Goal: Transaction & Acquisition: Purchase product/service

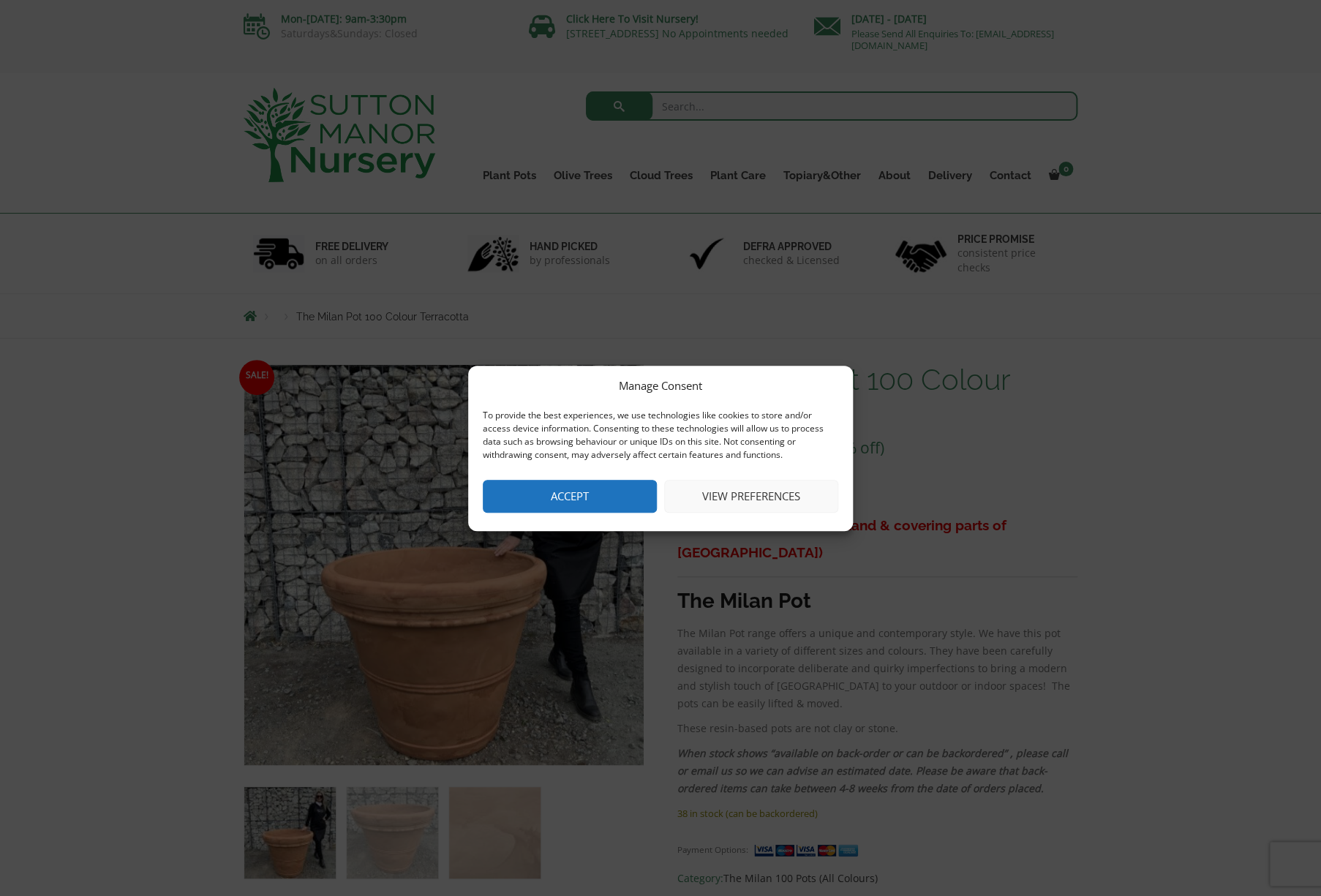
drag, startPoint x: 567, startPoint y: 488, endPoint x: 699, endPoint y: 455, distance: 136.1
click at [570, 487] on button "Accept" at bounding box center [570, 496] width 174 height 33
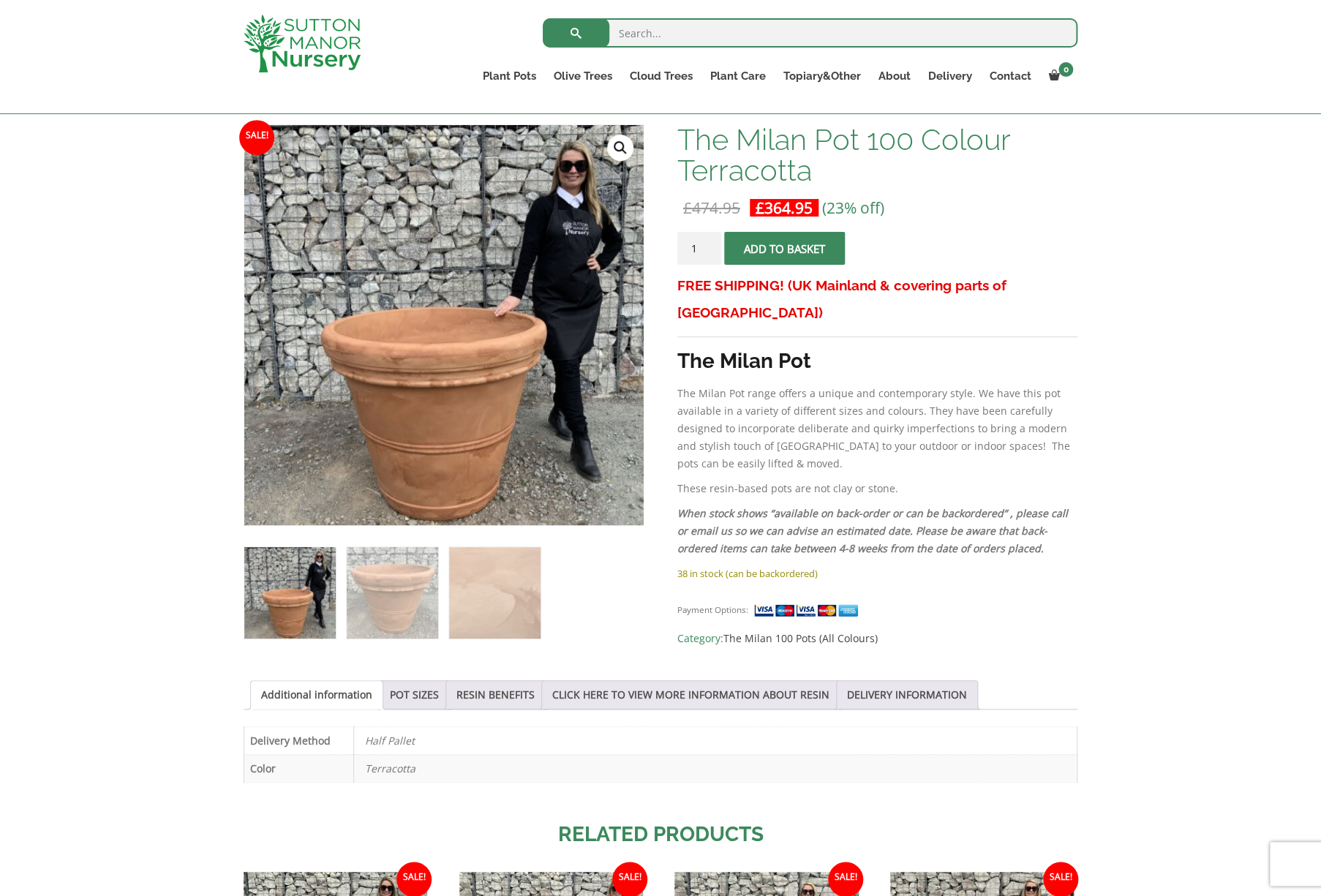
scroll to position [234, 0]
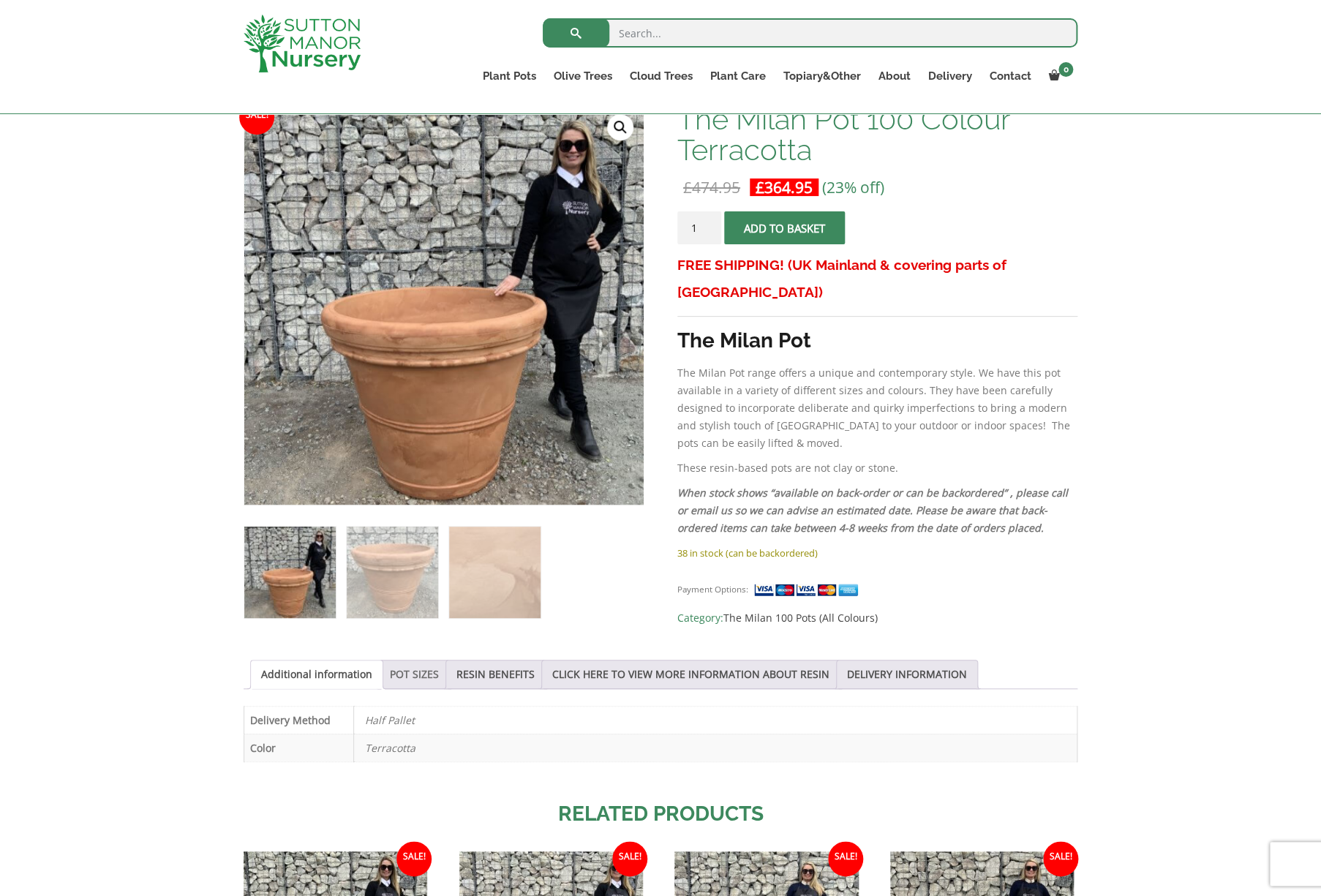
click at [405, 674] on link "POT SIZES" at bounding box center [415, 674] width 49 height 27
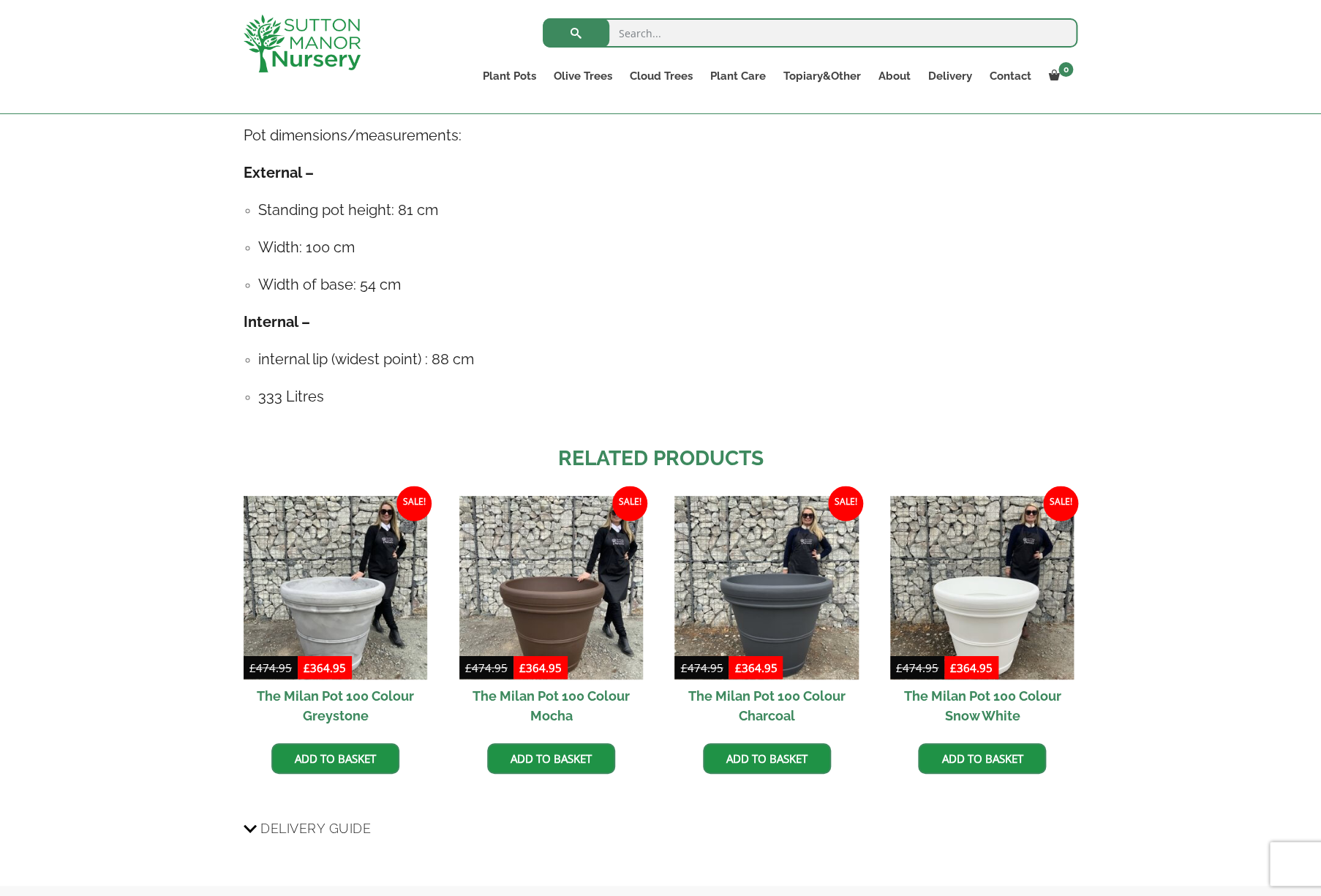
scroll to position [920, 0]
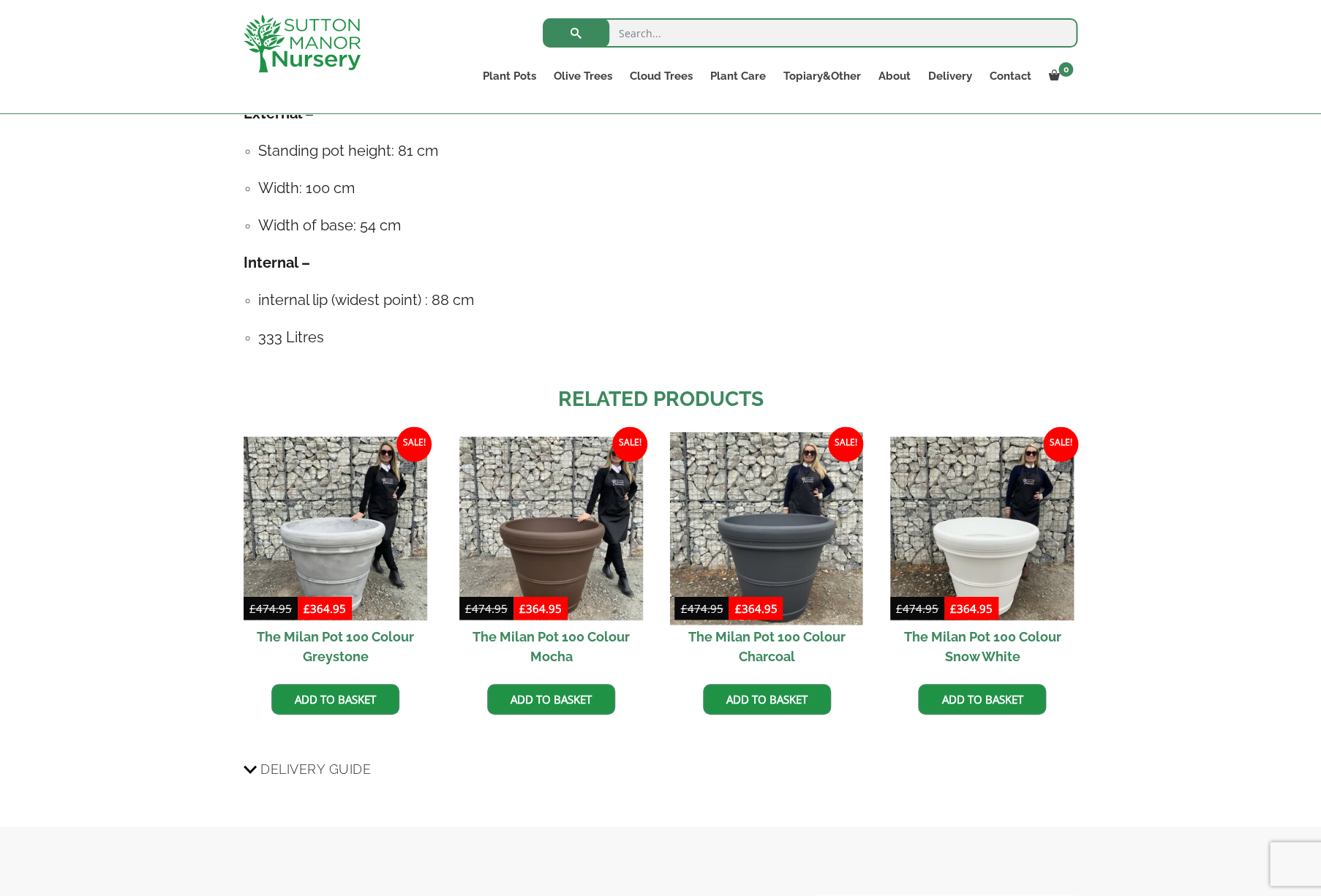
click at [775, 541] on img at bounding box center [767, 527] width 193 height 193
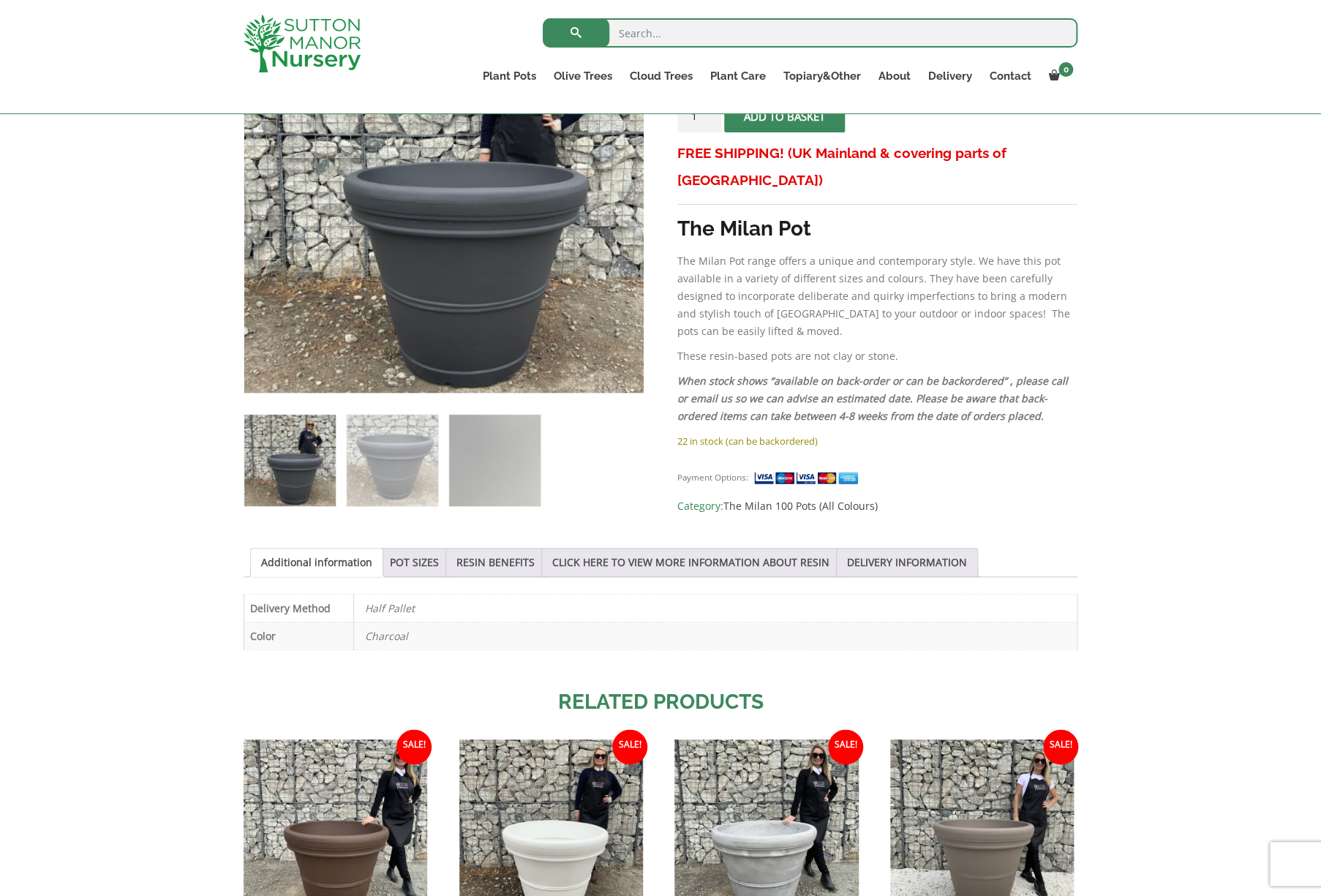
scroll to position [378, 0]
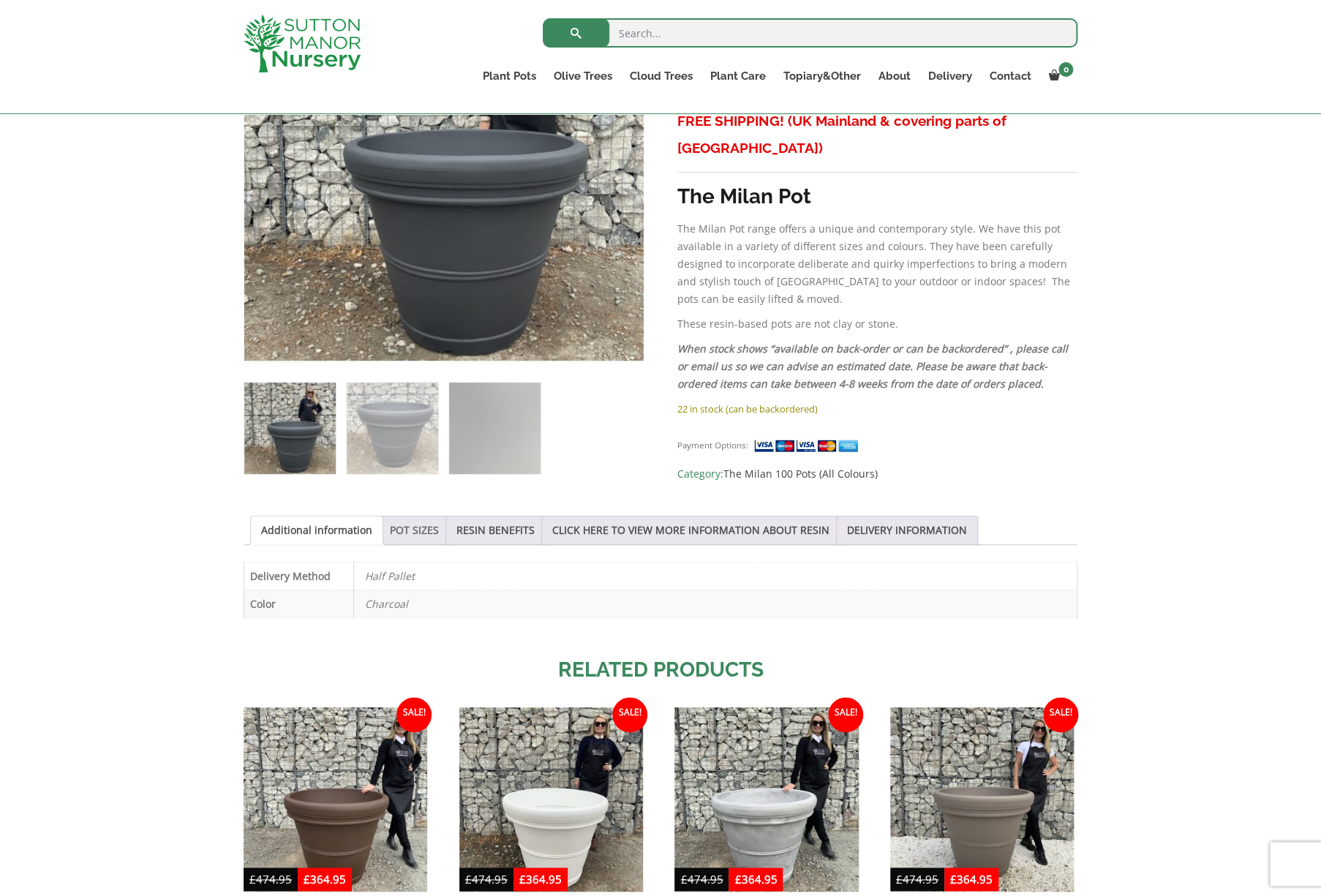
click at [419, 525] on link "POT SIZES" at bounding box center [415, 530] width 49 height 27
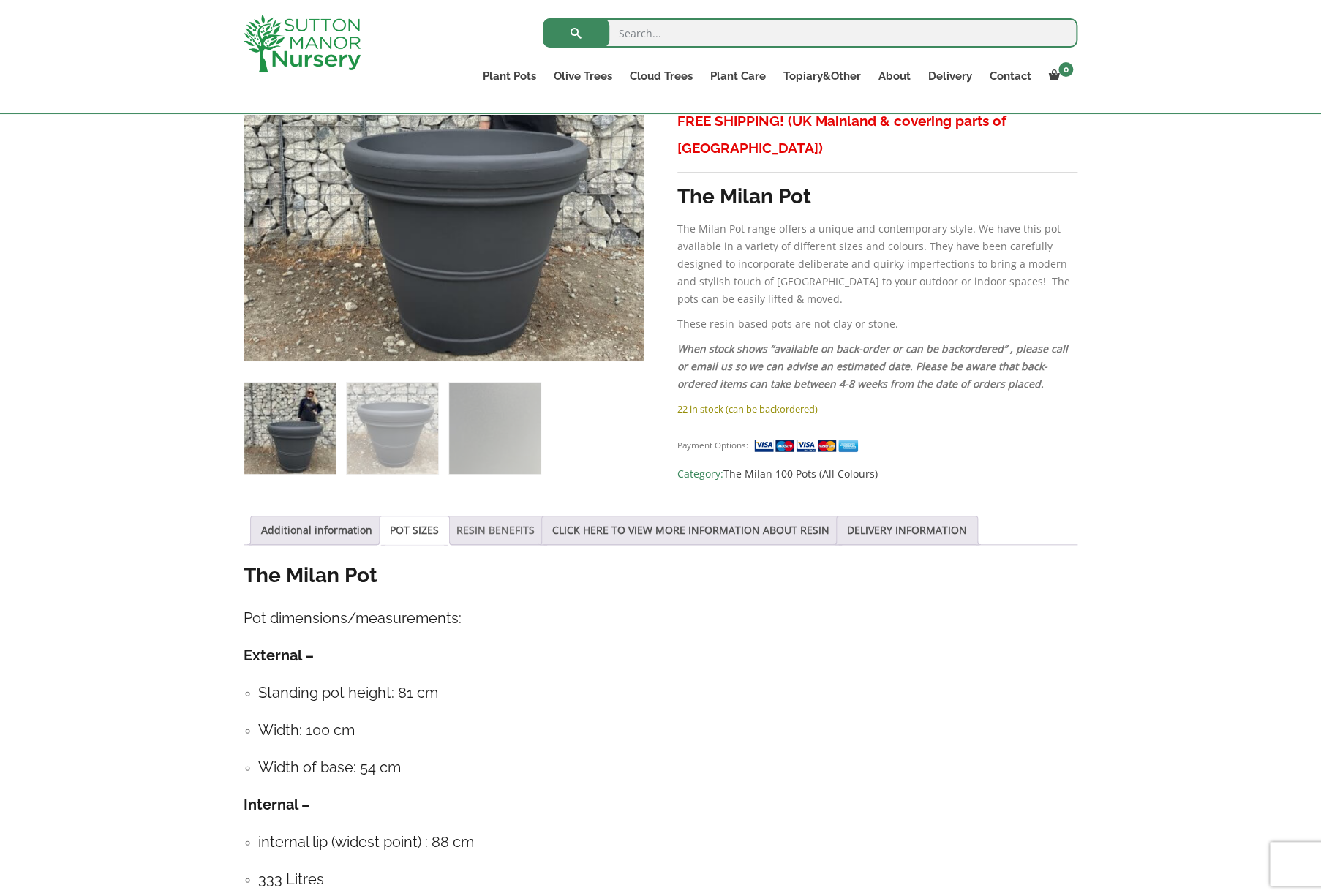
scroll to position [0, 0]
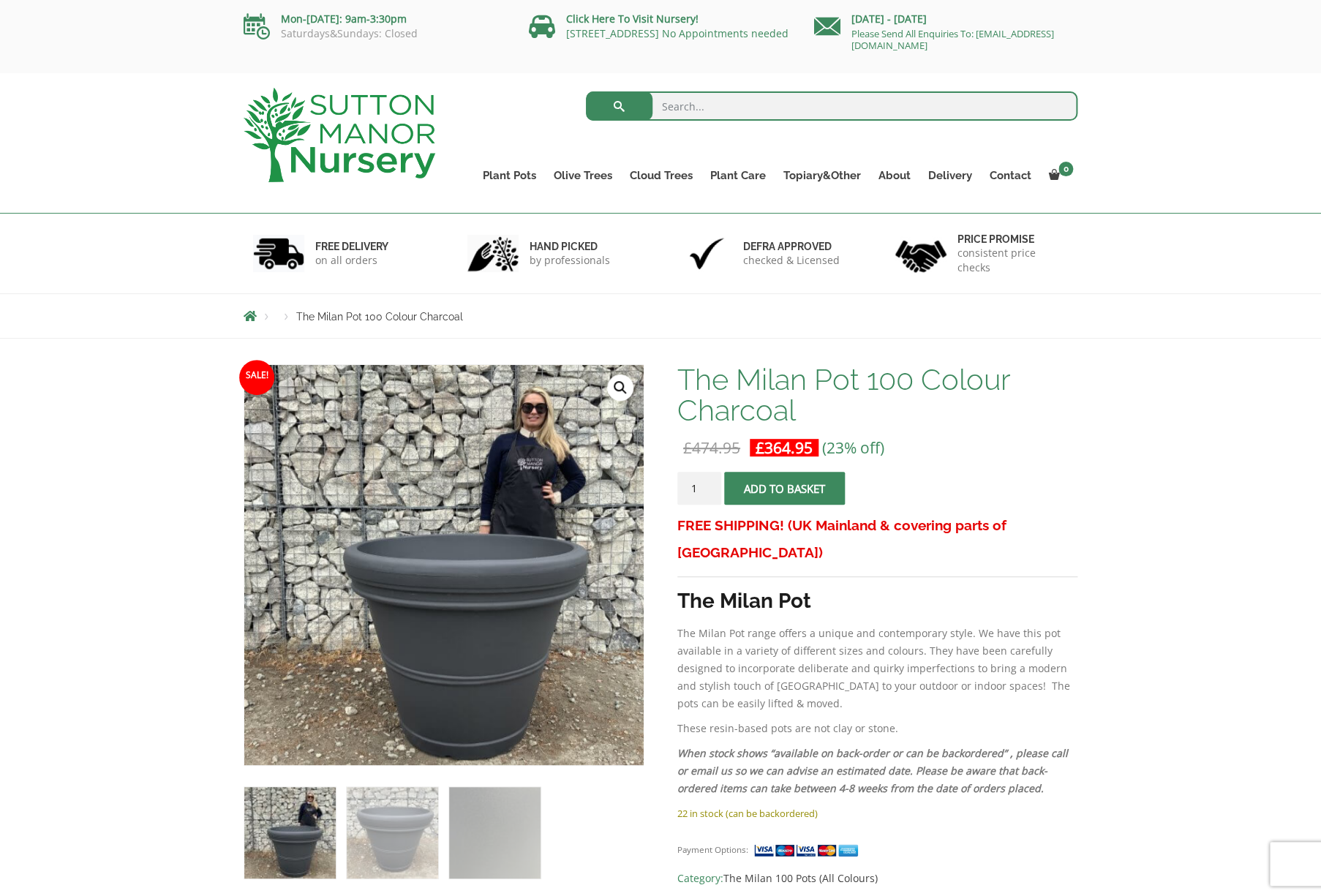
click at [677, 105] on input "search" at bounding box center [832, 106] width 493 height 29
type input "[GEOGRAPHIC_DATA]"
click at [586, 92] on button "submit" at bounding box center [619, 106] width 66 height 29
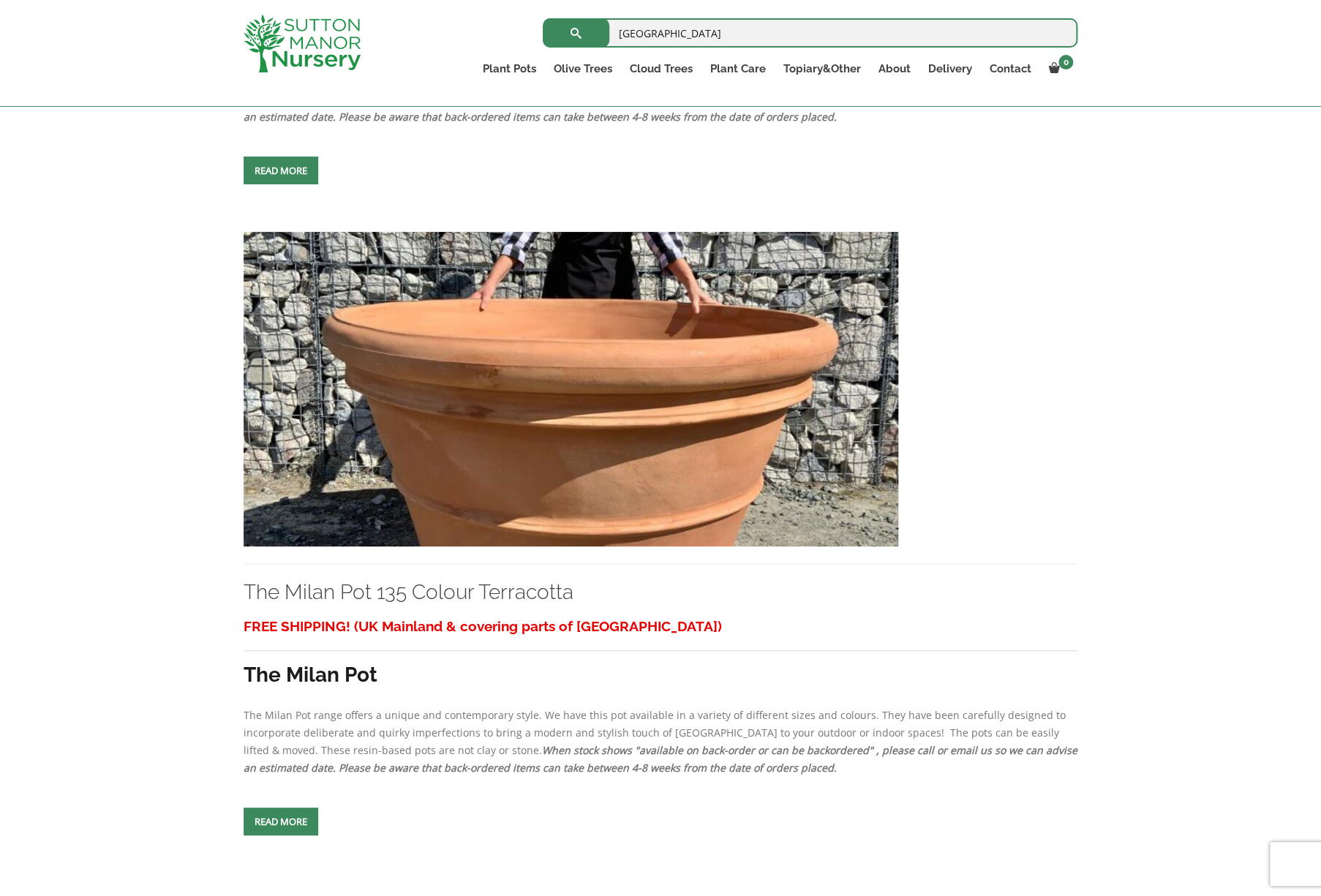
scroll to position [916, 0]
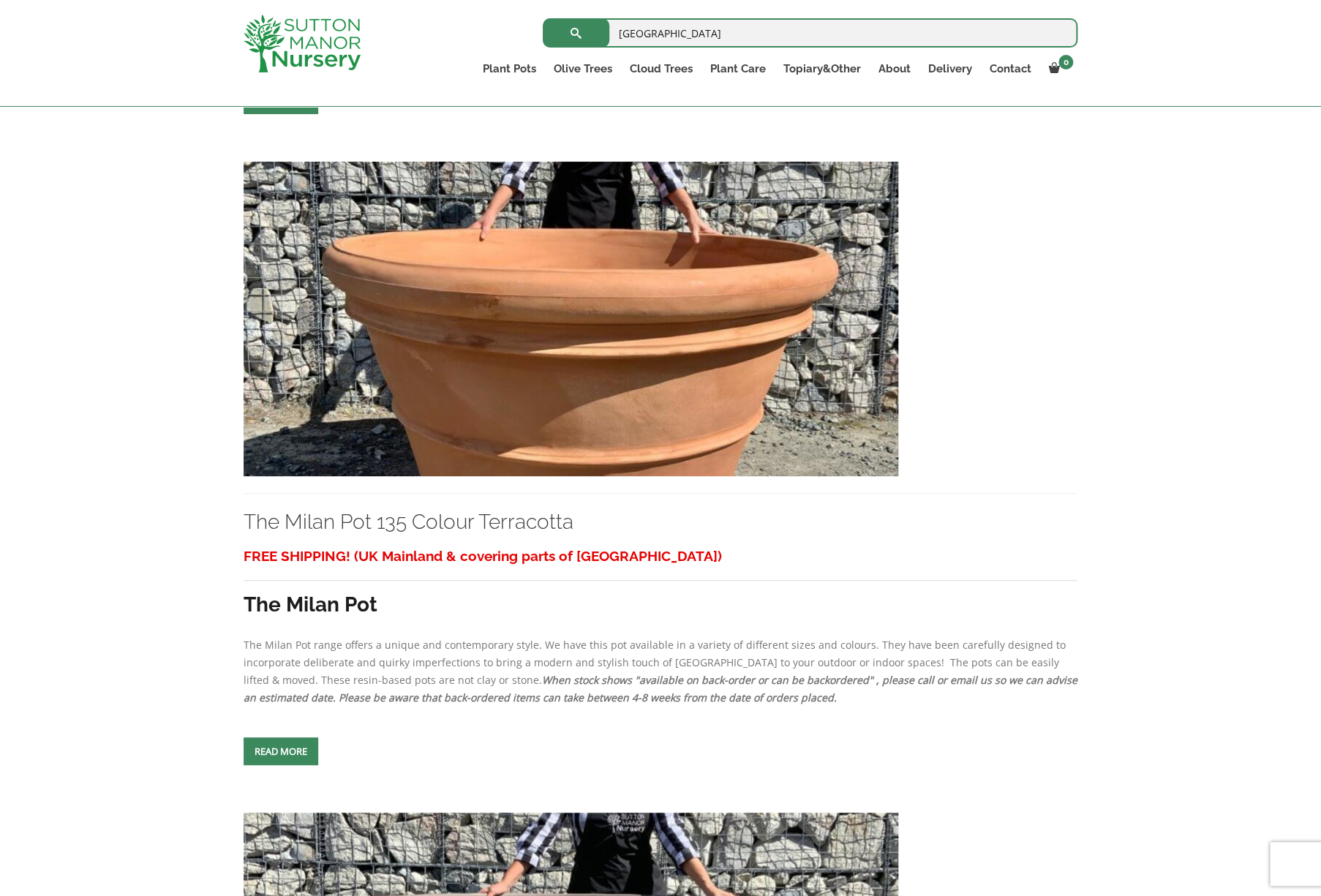
click at [585, 270] on img at bounding box center [571, 319] width 655 height 314
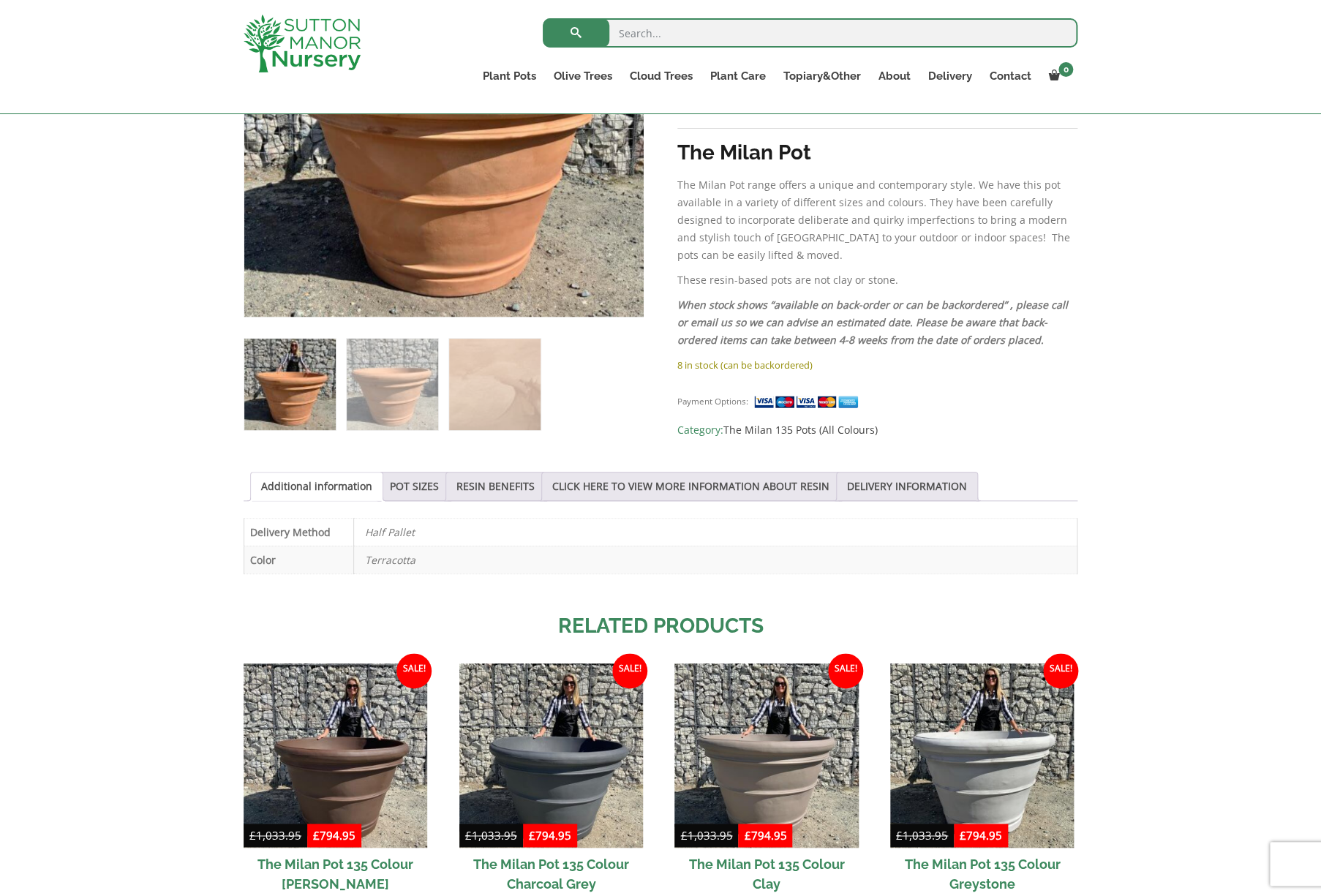
scroll to position [444, 0]
